Goal: Information Seeking & Learning: Learn about a topic

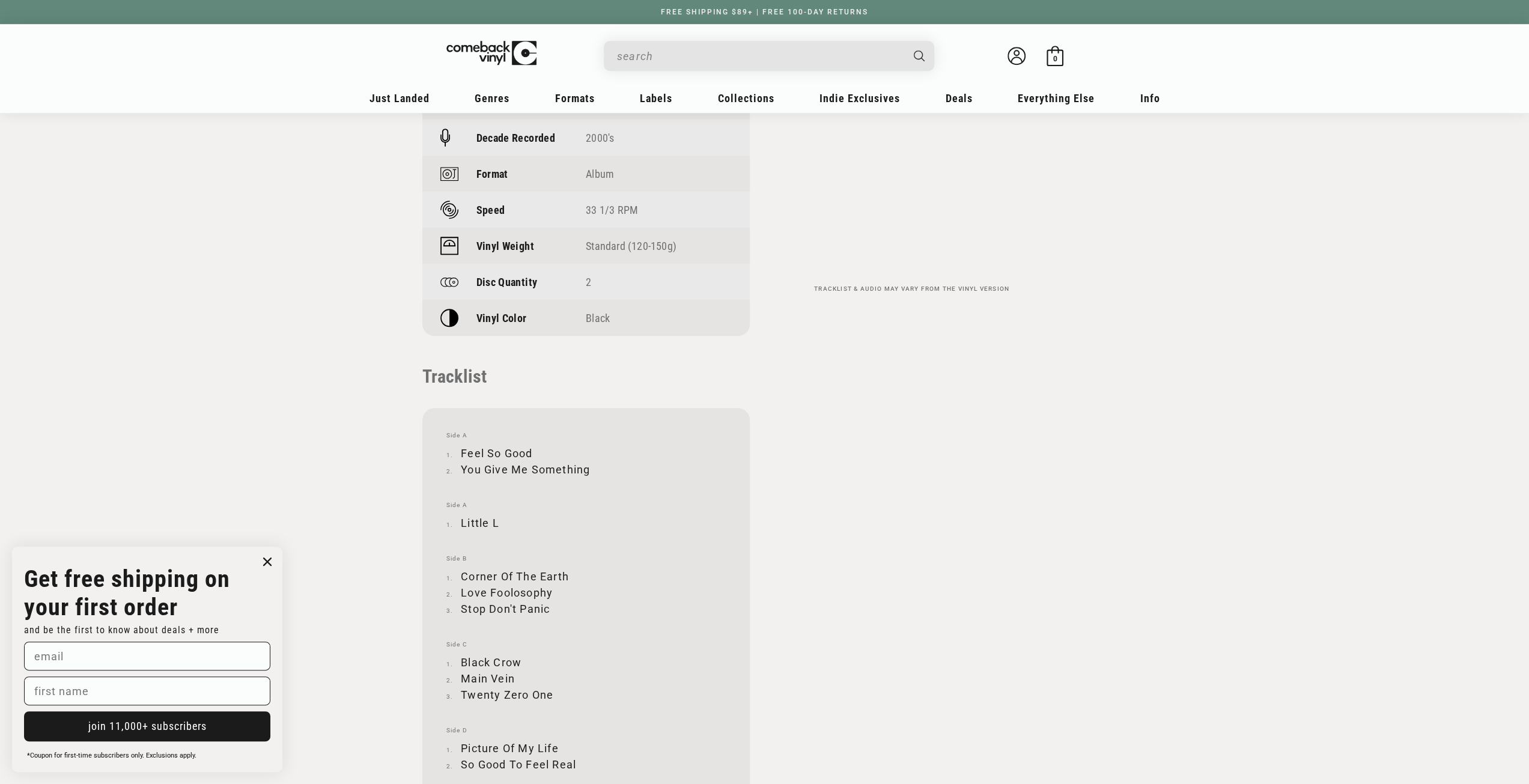
scroll to position [1141, 0]
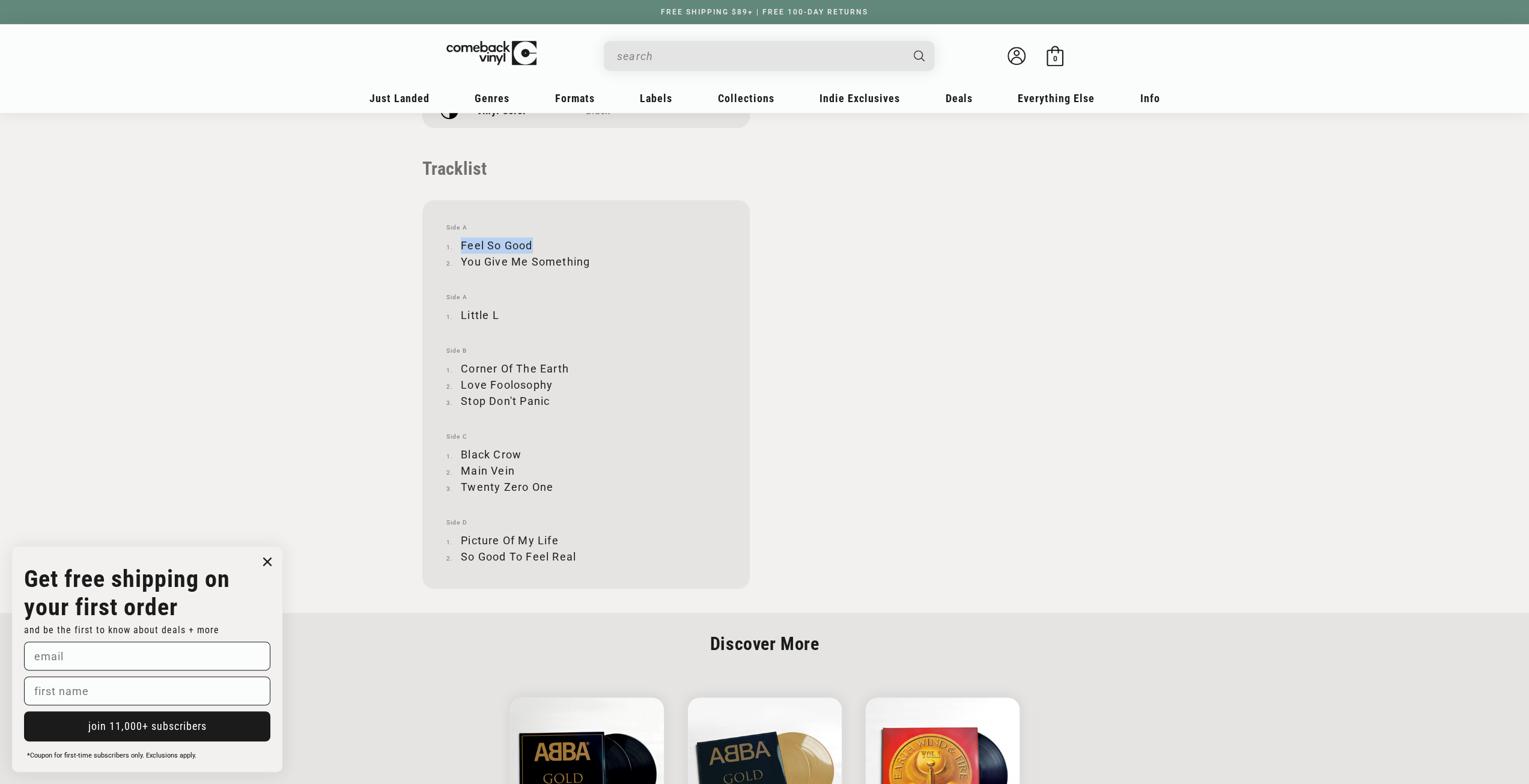
drag, startPoint x: 462, startPoint y: 242, endPoint x: 531, endPoint y: 241, distance: 69.0
click at [531, 241] on li "Feel So Good" at bounding box center [586, 245] width 280 height 16
copy li "Feel So Good"
drag, startPoint x: 462, startPoint y: 260, endPoint x: 589, endPoint y: 264, distance: 127.1
click at [589, 264] on li "You Give Me Something" at bounding box center [586, 261] width 280 height 16
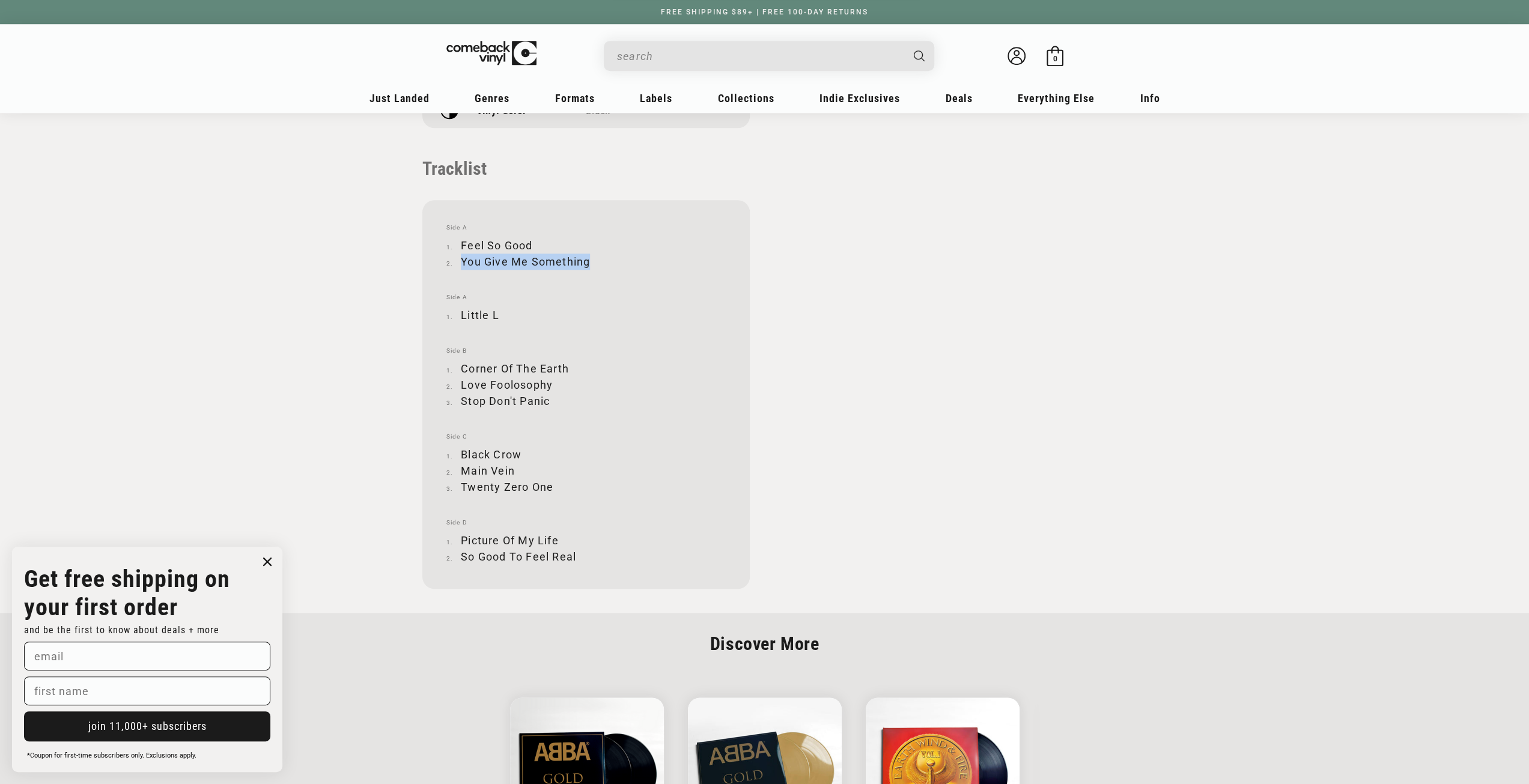
copy li "You Give Me Something"
drag, startPoint x: 460, startPoint y: 385, endPoint x: 550, endPoint y: 384, distance: 90.0
click at [550, 384] on li "Love Foolosophy" at bounding box center [586, 384] width 280 height 16
copy li "Love Foolosophy"
drag, startPoint x: 462, startPoint y: 399, endPoint x: 553, endPoint y: 399, distance: 91.0
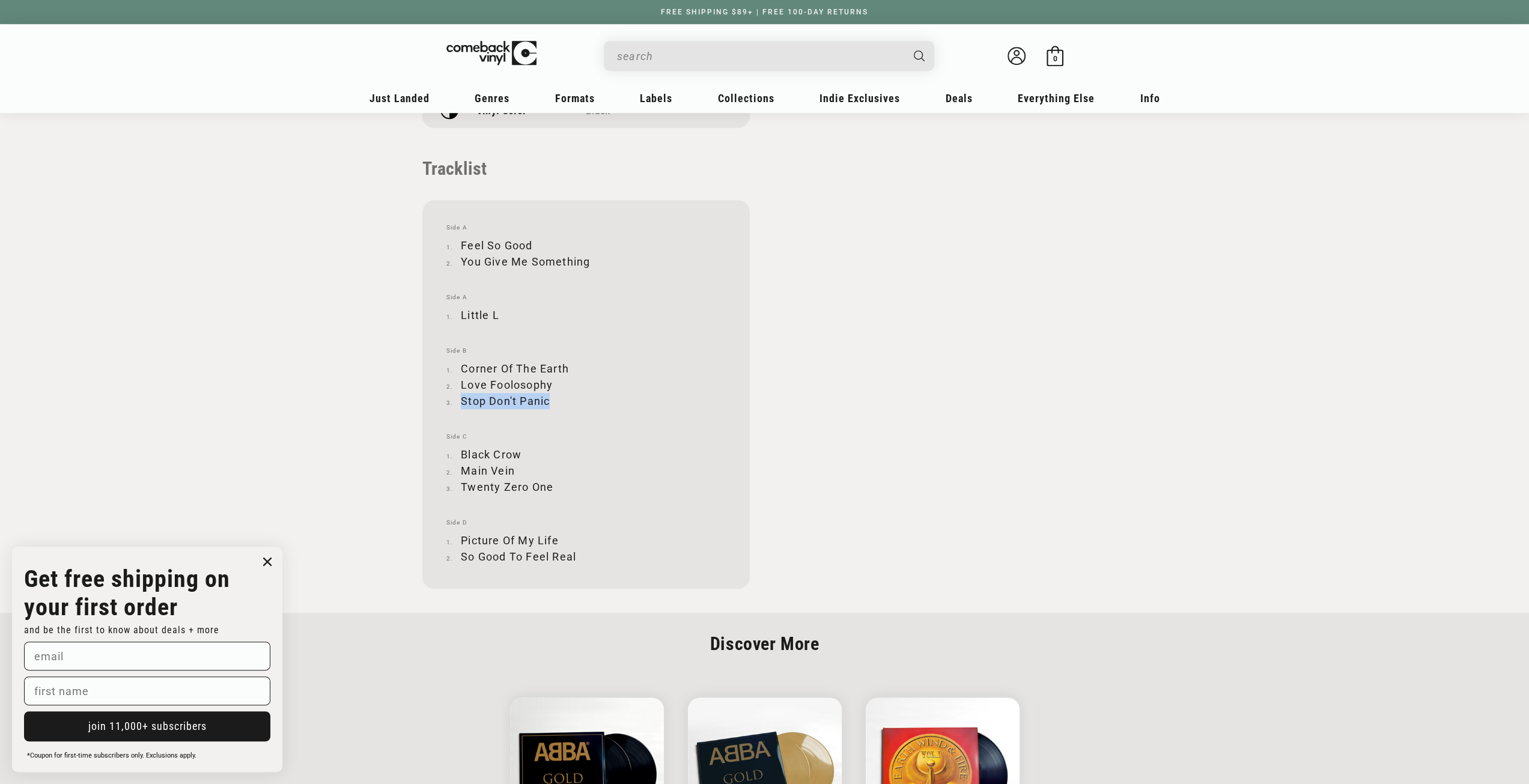
click at [553, 399] on li "Stop Don't Panic" at bounding box center [586, 401] width 280 height 16
copy li "Stop Don't Panic"
drag, startPoint x: 462, startPoint y: 452, endPoint x: 520, endPoint y: 448, distance: 58.1
click at [520, 448] on li "Black Crow" at bounding box center [586, 454] width 280 height 16
copy li "Black Crow"
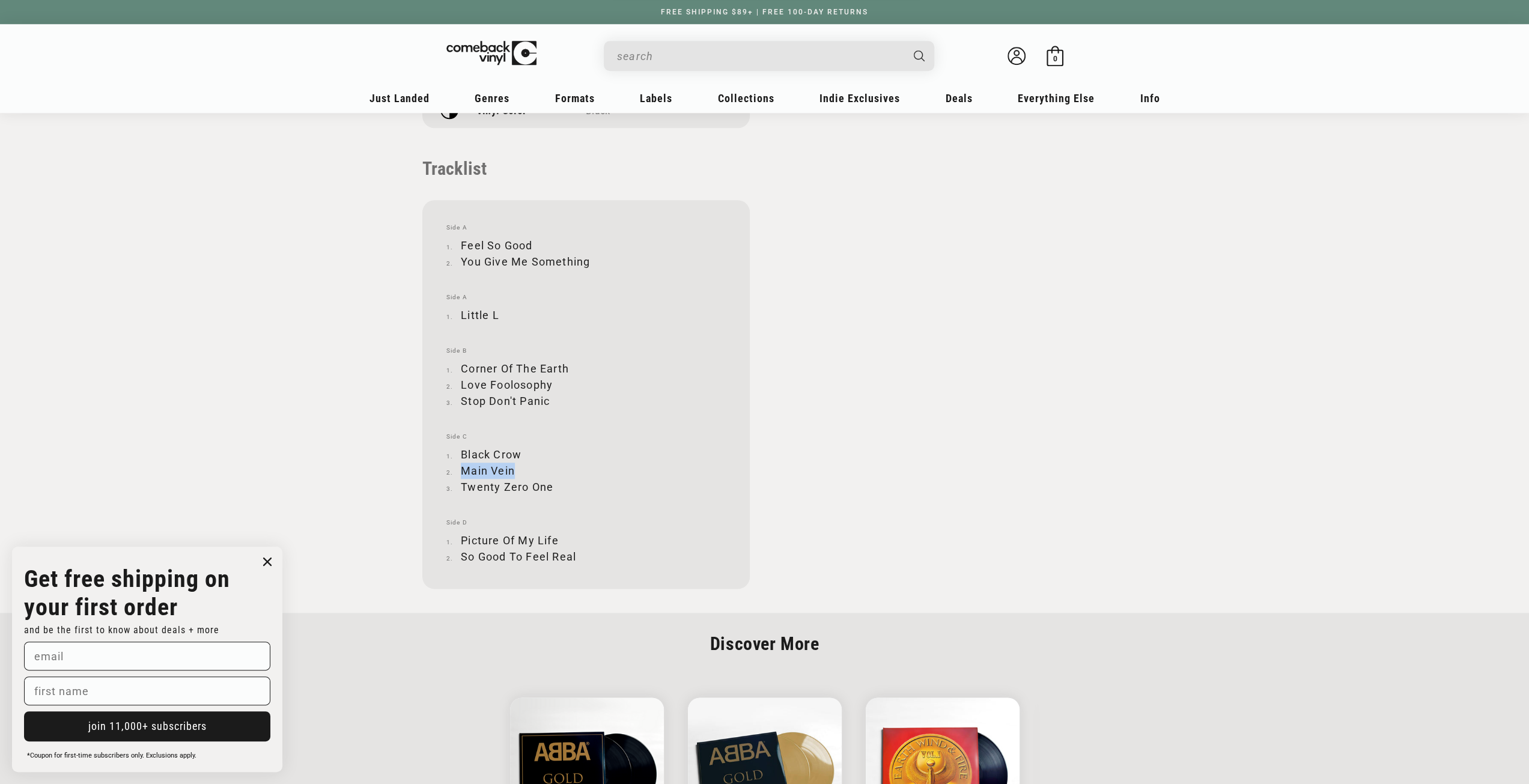
drag, startPoint x: 462, startPoint y: 471, endPoint x: 518, endPoint y: 468, distance: 56.1
click at [518, 468] on li "Main Vein" at bounding box center [586, 470] width 280 height 16
copy li "Main Vein"
drag, startPoint x: 462, startPoint y: 484, endPoint x: 555, endPoint y: 479, distance: 93.1
click at [555, 479] on li "Twenty Zero One" at bounding box center [586, 486] width 280 height 16
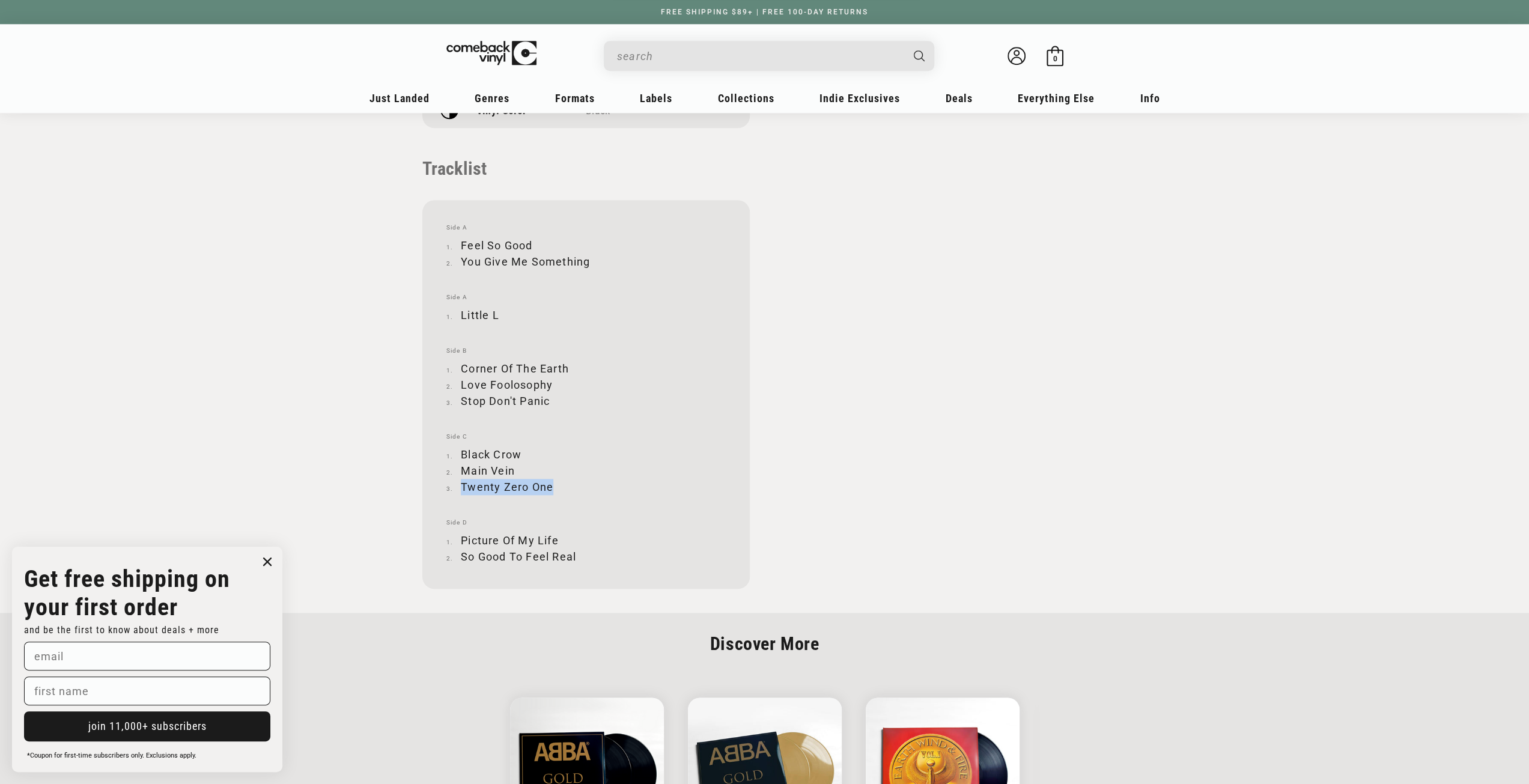
copy li "Twenty Zero One"
drag, startPoint x: 462, startPoint y: 541, endPoint x: 556, endPoint y: 532, distance: 94.4
click at [556, 532] on li "Picture Of My Life" at bounding box center [586, 540] width 280 height 16
copy li "Picture Of My Life"
drag, startPoint x: 460, startPoint y: 558, endPoint x: 577, endPoint y: 551, distance: 117.2
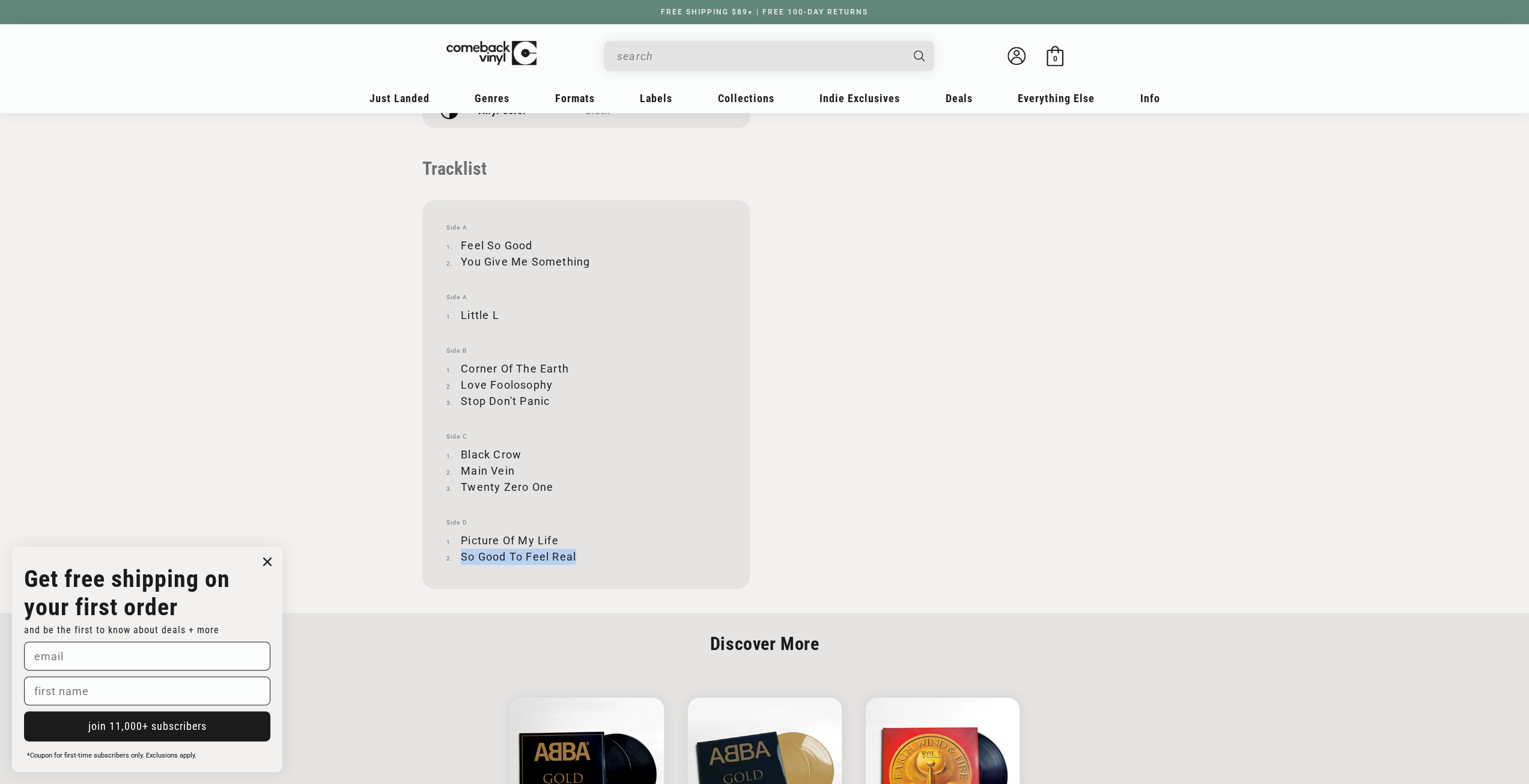
click at [577, 551] on li "So Good To Feel Real" at bounding box center [586, 556] width 280 height 16
copy li "So Good To Feel Real"
